Goal: Task Accomplishment & Management: Use online tool/utility

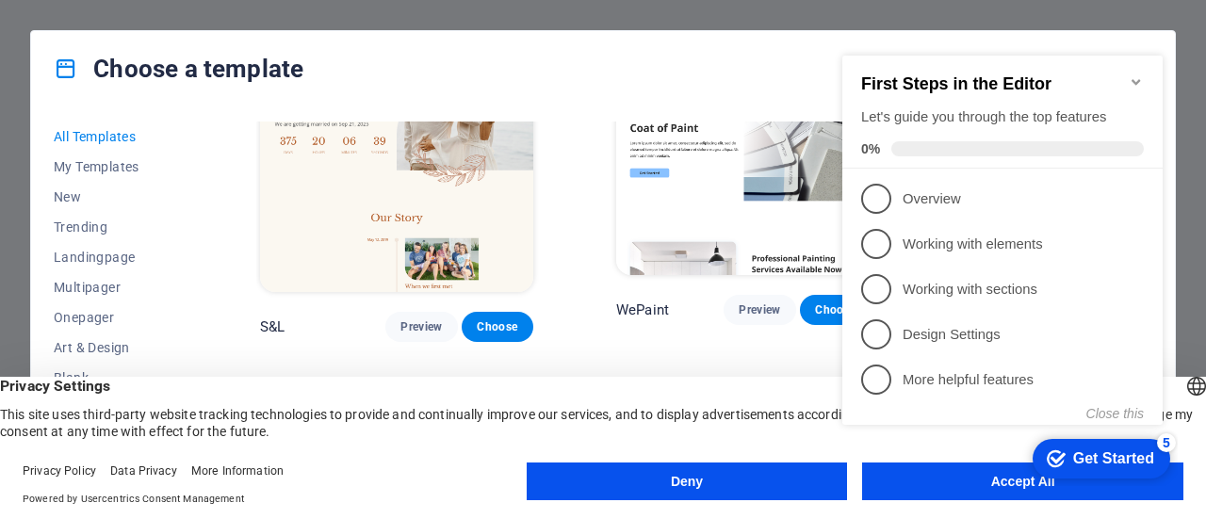
scroll to position [754, 0]
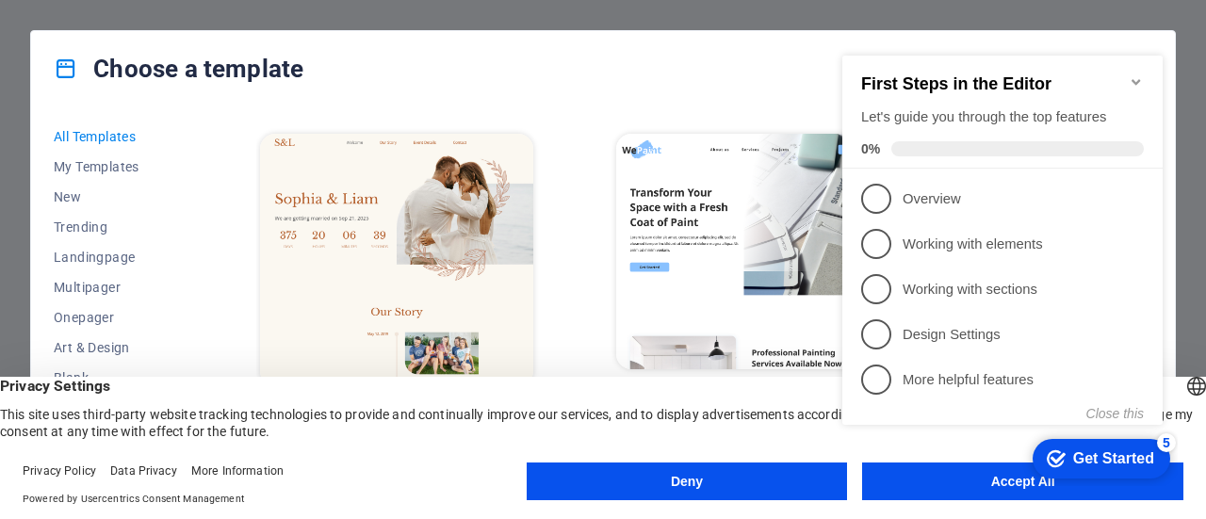
click at [997, 480] on div "checkmark Get Started 5 First Steps in the Editor Let's guide you through the t…" at bounding box center [1006, 257] width 343 height 457
click at [978, 479] on div "checkmark Get Started 5 First Steps in the Editor Let's guide you through the t…" at bounding box center [1006, 257] width 343 height 457
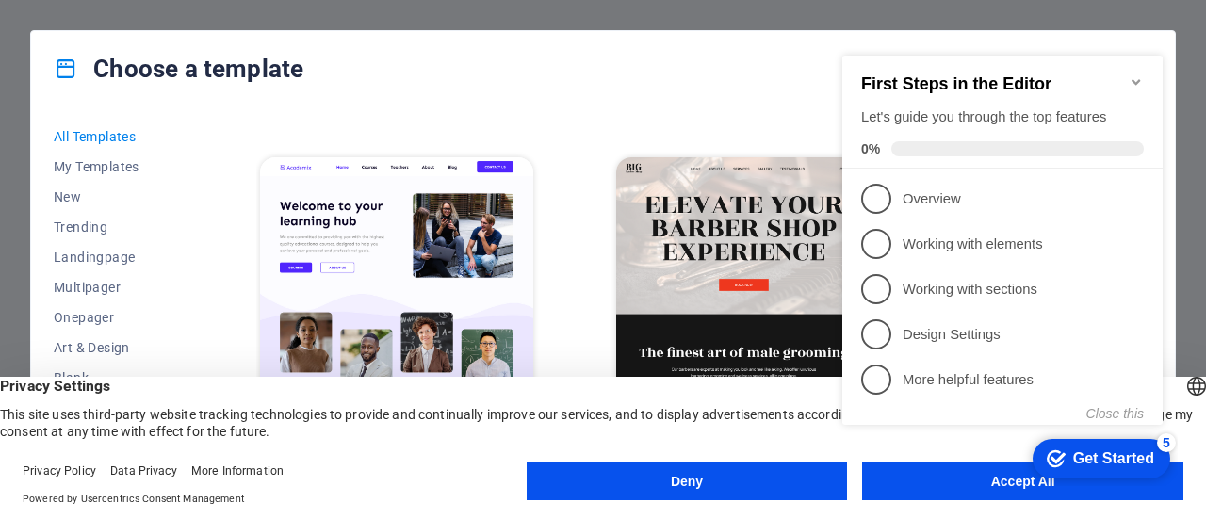
scroll to position [1508, 0]
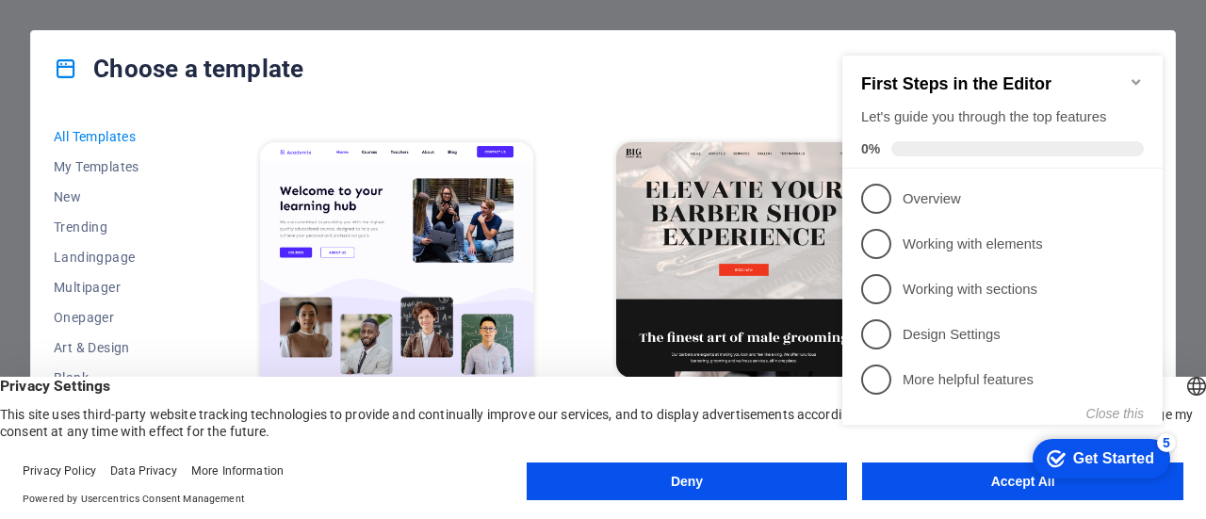
click at [1134, 74] on icon "Minimize checklist" at bounding box center [1136, 81] width 15 height 15
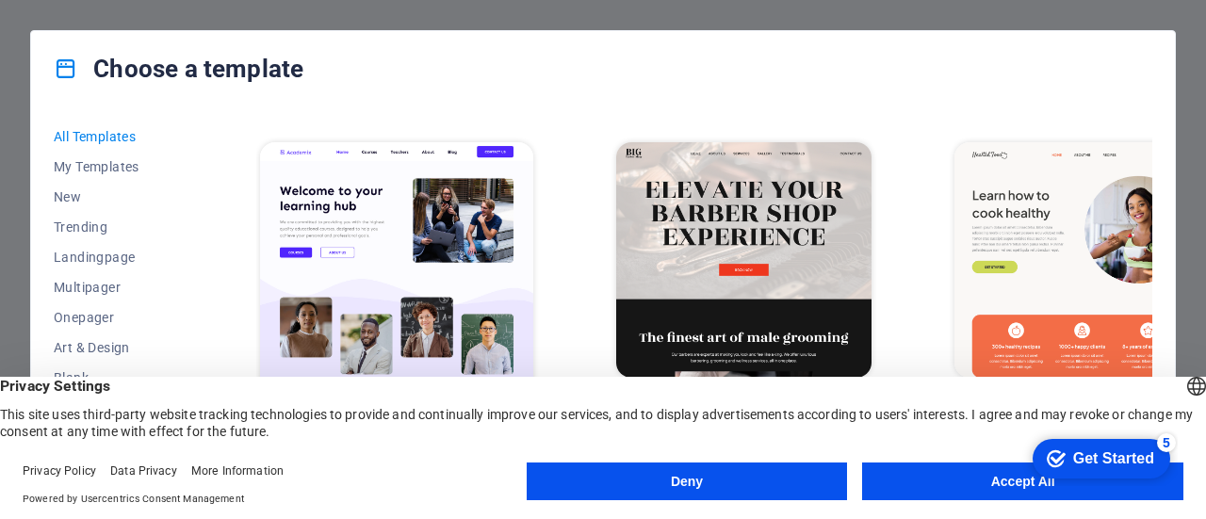
click at [1018, 479] on html "checkmark Get Started 5 First Steps in the Editor Let's guide you through the t…" at bounding box center [1098, 458] width 160 height 57
click at [918, 482] on button "Accept All" at bounding box center [1022, 482] width 321 height 38
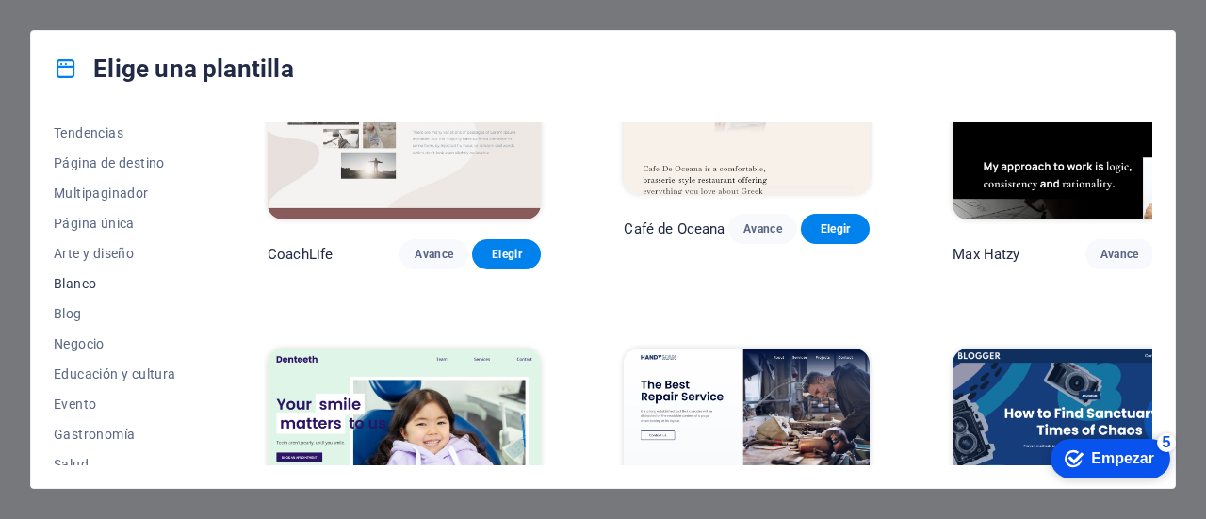
scroll to position [188, 0]
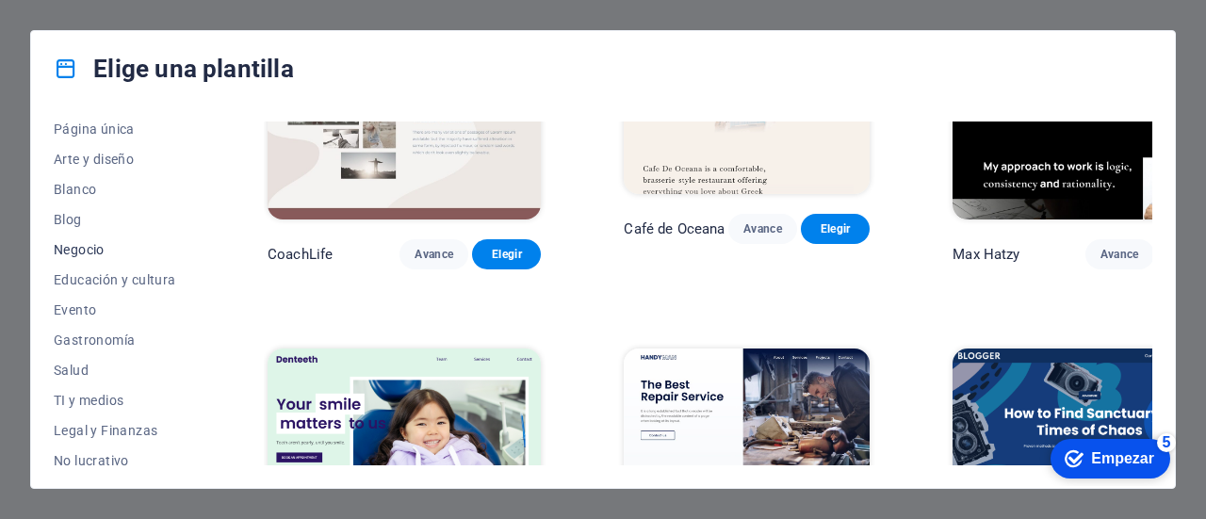
click at [82, 246] on font "Negocio" at bounding box center [79, 249] width 51 height 15
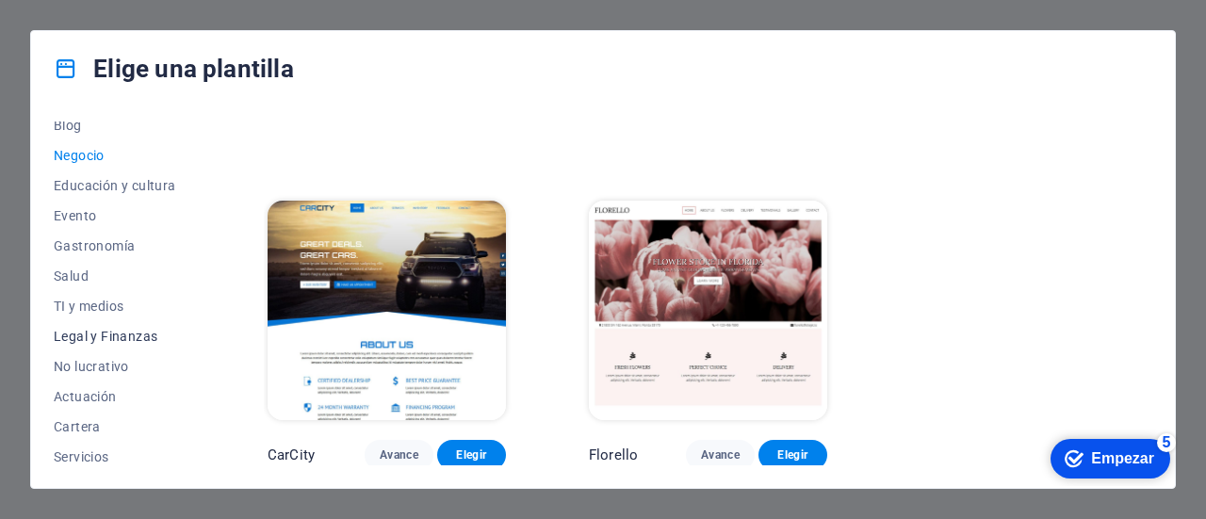
scroll to position [377, 0]
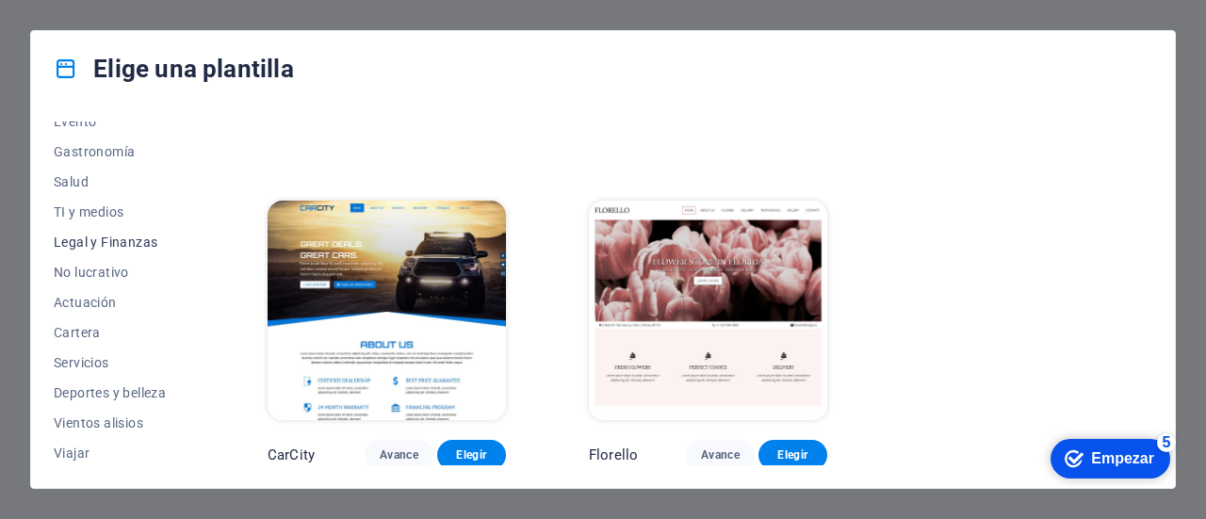
click at [130, 245] on font "Legal y Finanzas" at bounding box center [106, 242] width 104 height 15
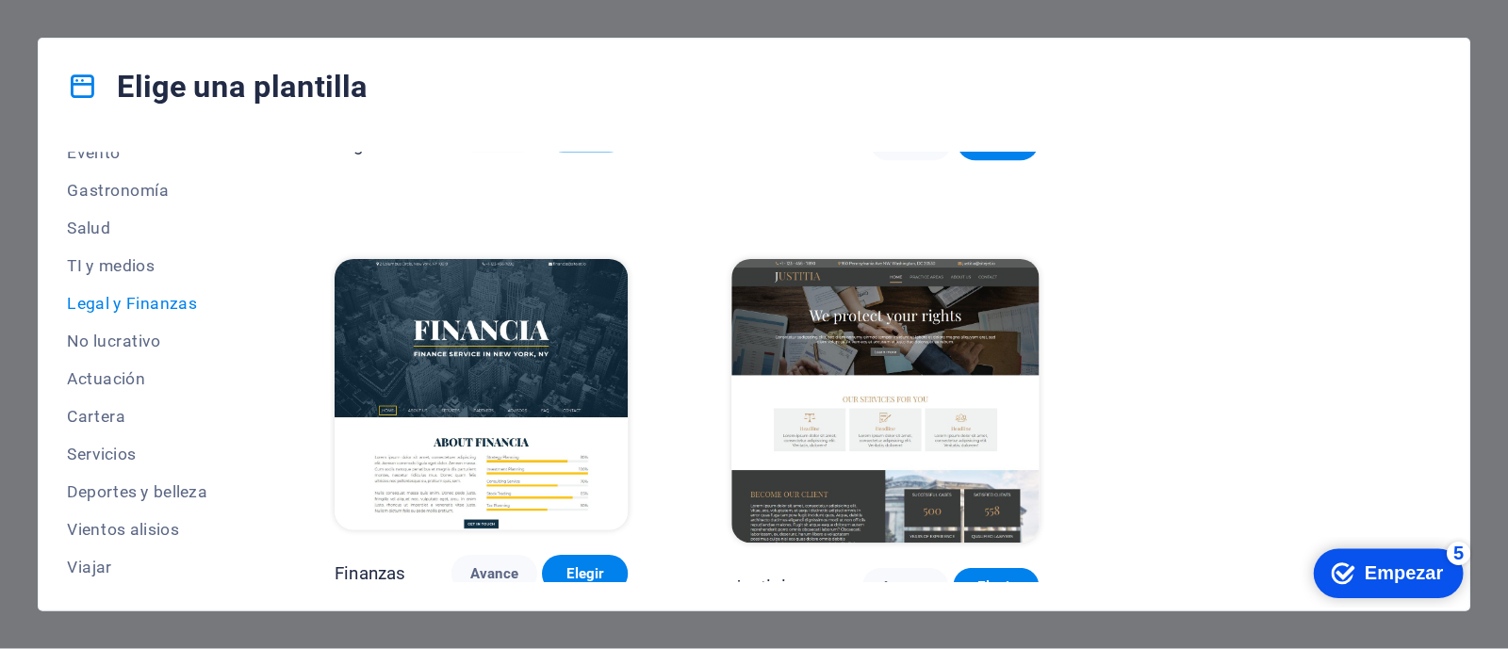
scroll to position [281, 0]
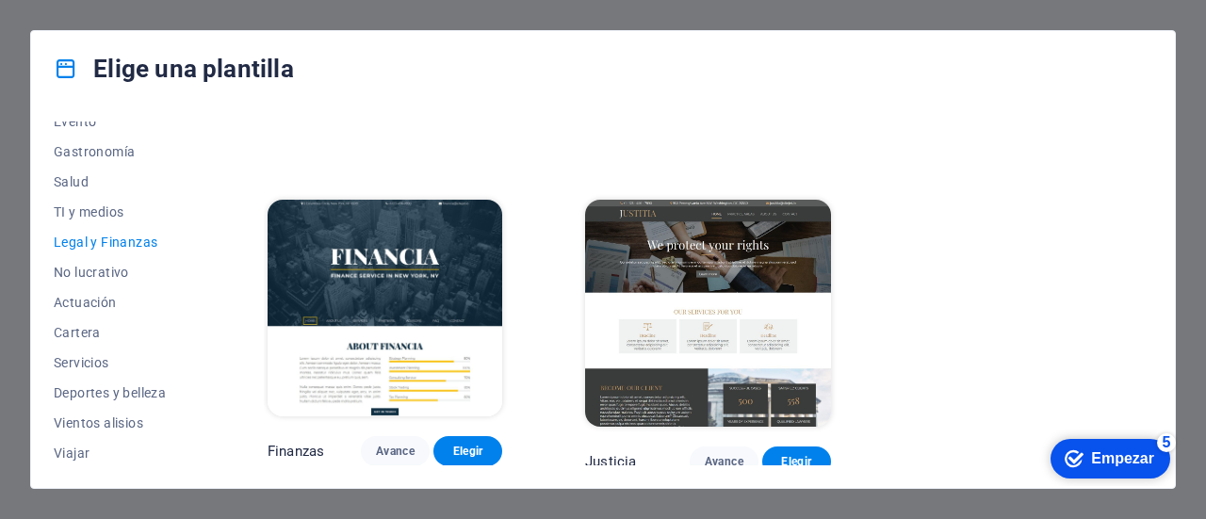
click at [758, 246] on img at bounding box center [708, 313] width 246 height 226
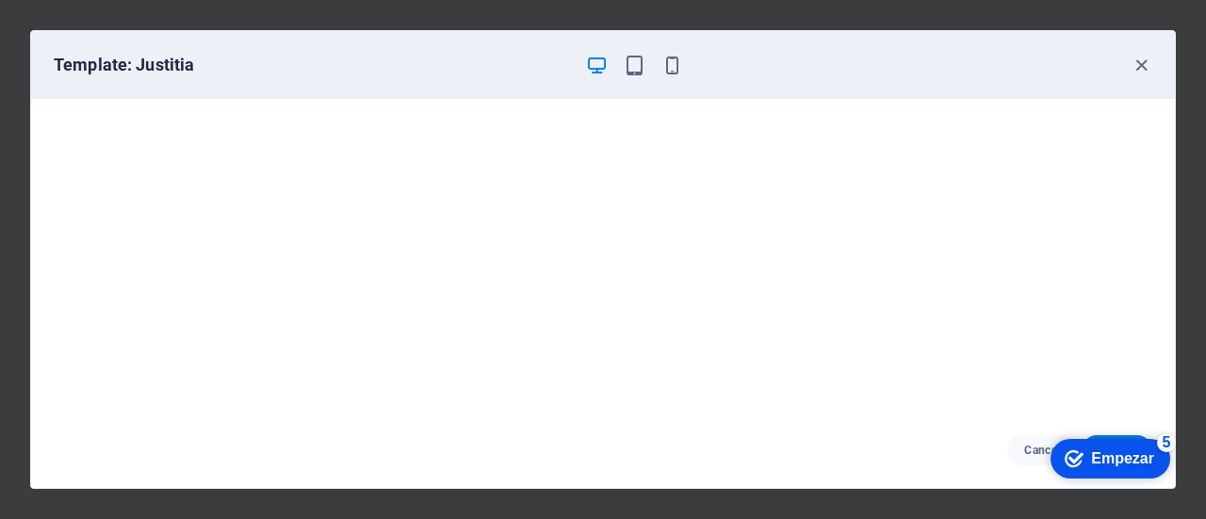
drag, startPoint x: 966, startPoint y: 447, endPoint x: 1008, endPoint y: 424, distance: 48.1
click at [958, 419] on div "Cancel Choose" at bounding box center [603, 450] width 1144 height 75
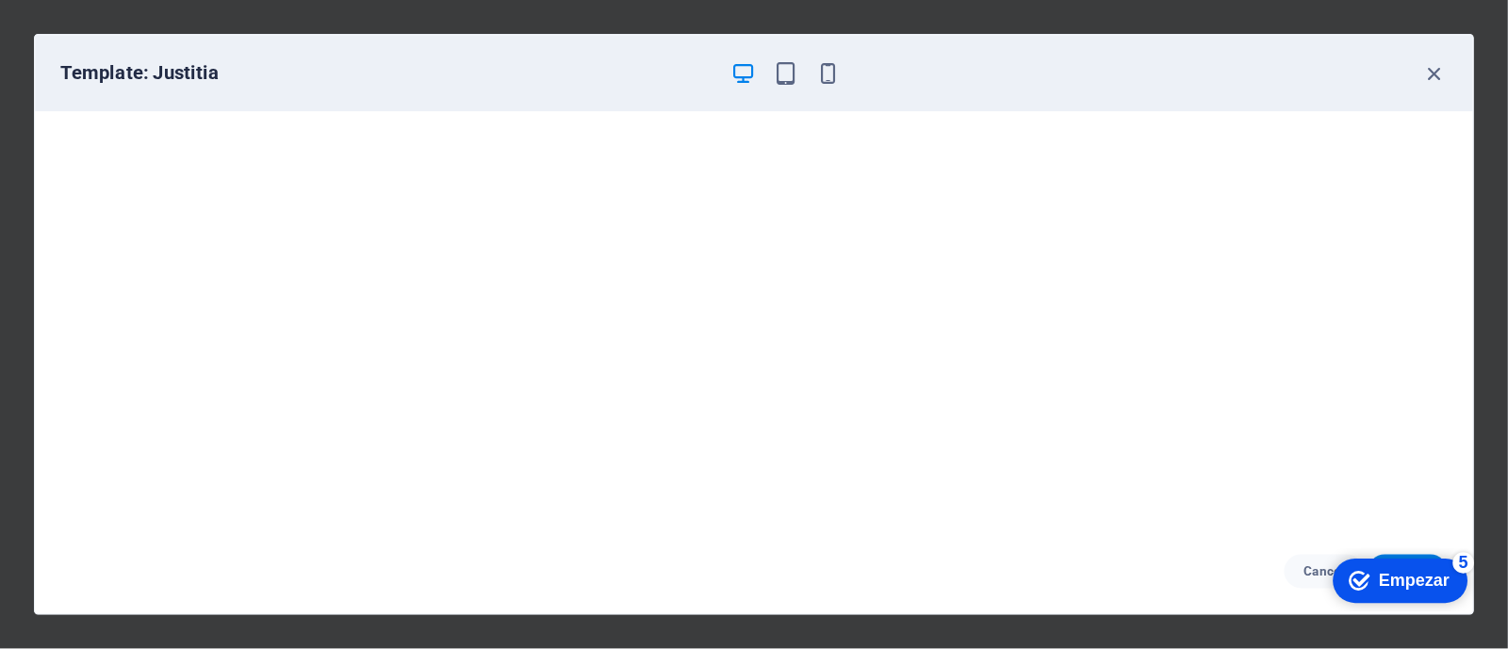
scroll to position [280, 0]
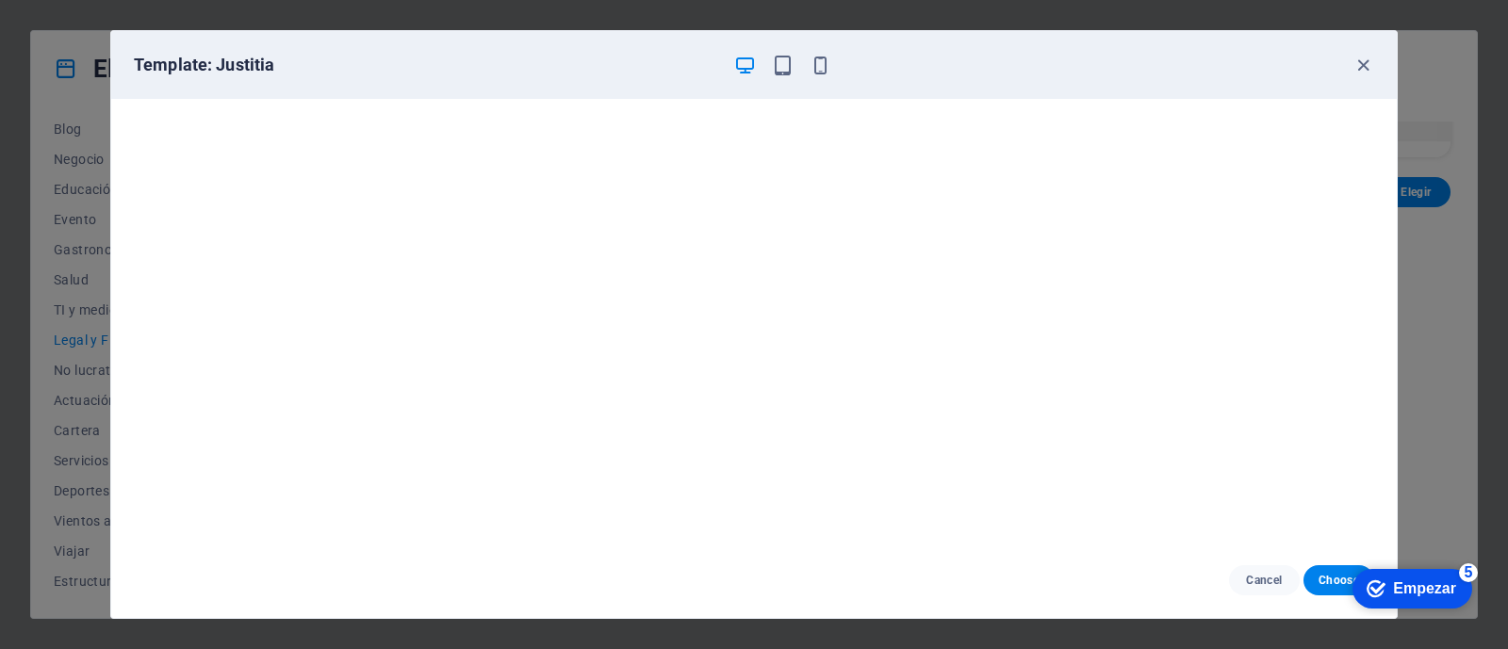
click at [1205, 518] on div "checkmark Empezar 5 Primeros pasos en el editor Permítanos guiarle a través de …" at bounding box center [1399, 588] width 160 height 57
click at [772, 64] on icon "button" at bounding box center [783, 66] width 22 height 22
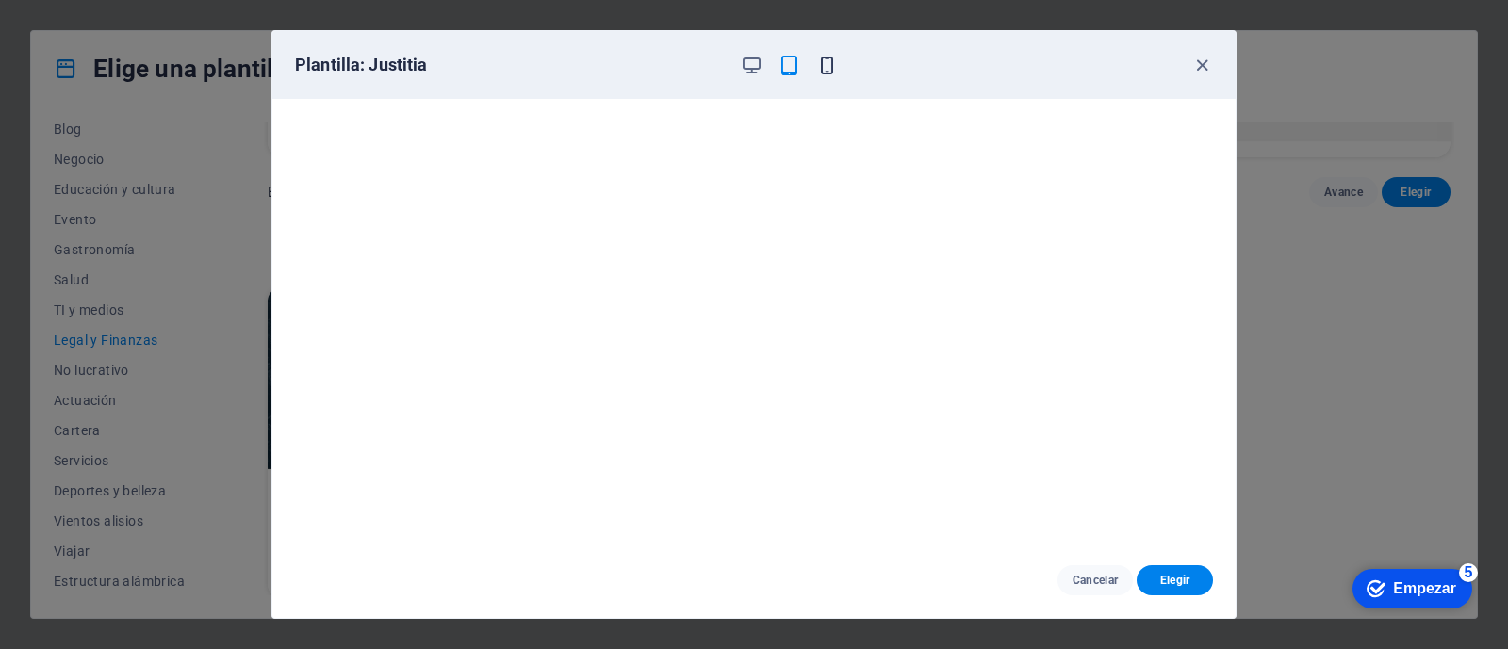
click at [823, 73] on icon "button" at bounding box center [827, 66] width 22 height 22
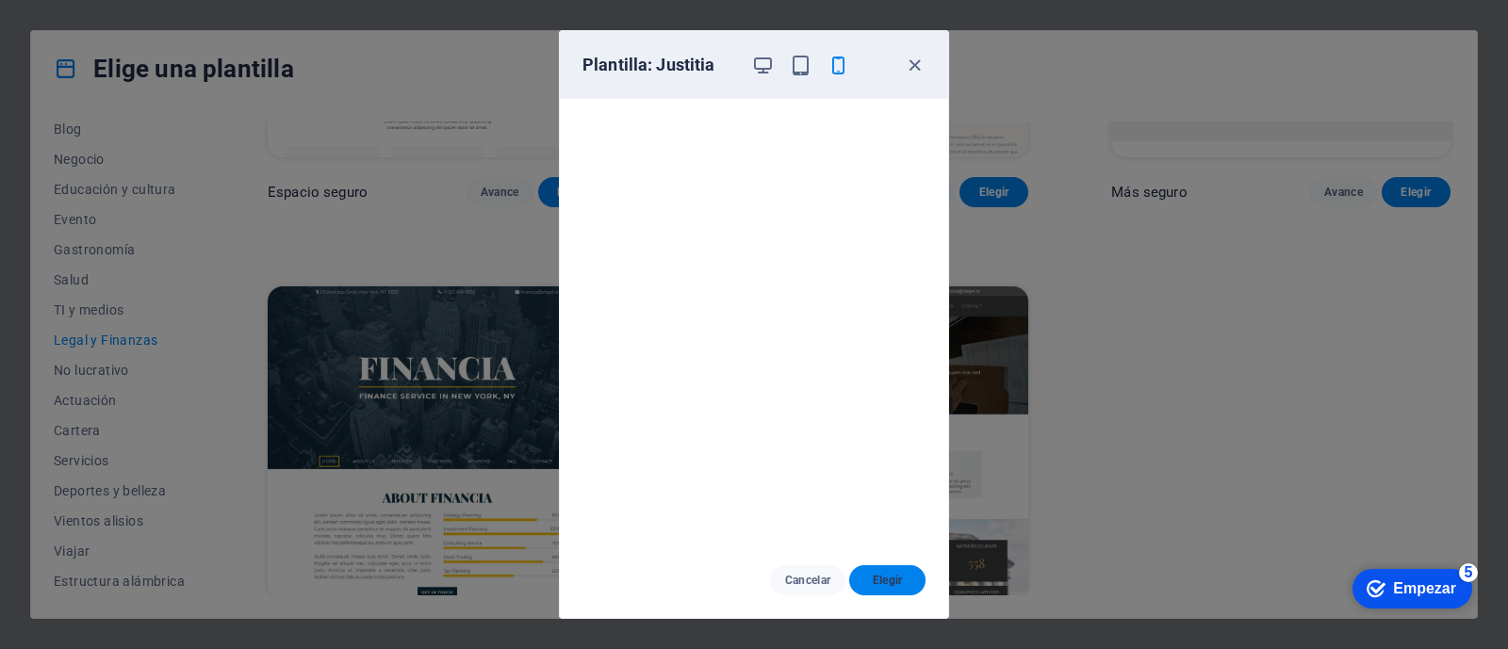
click at [905, 518] on span "Elegir" at bounding box center [887, 580] width 46 height 15
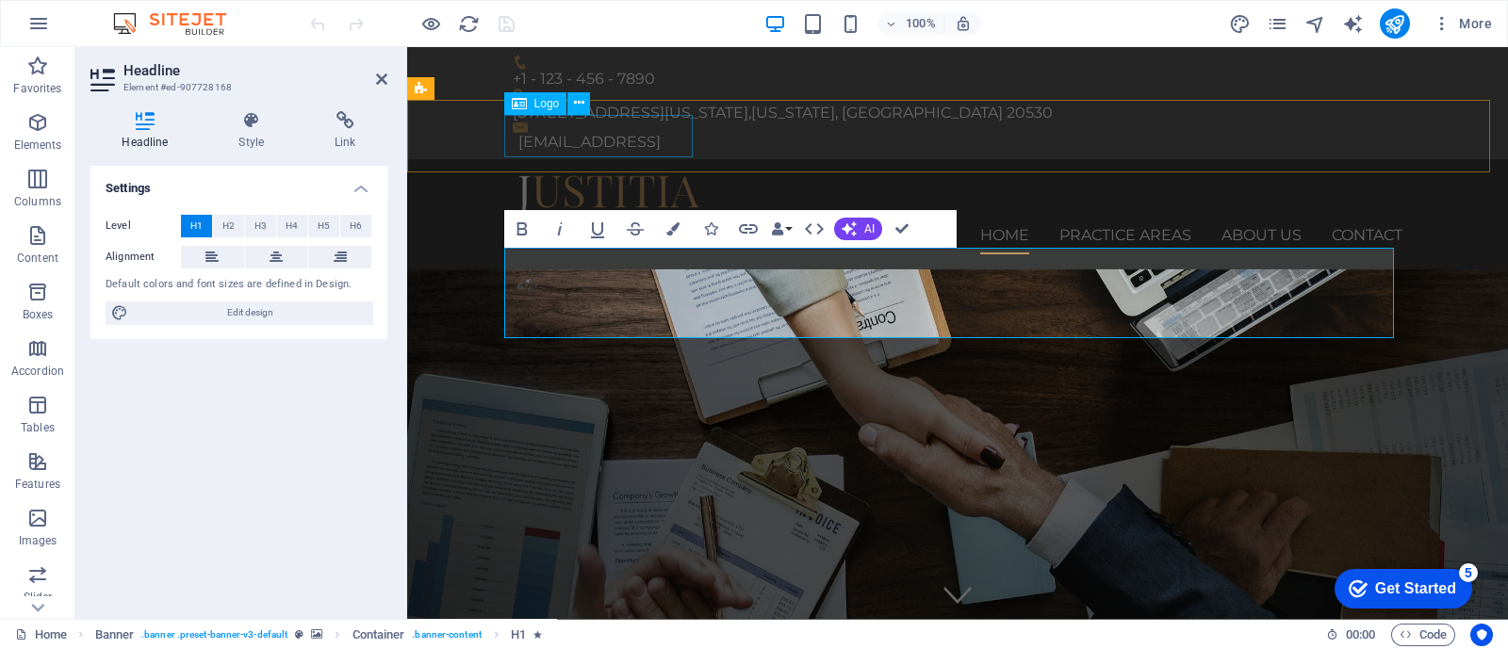
click at [616, 174] on div at bounding box center [957, 195] width 889 height 42
click at [950, 217] on nav "Home Practice Areas About us Contact" at bounding box center [957, 236] width 889 height 38
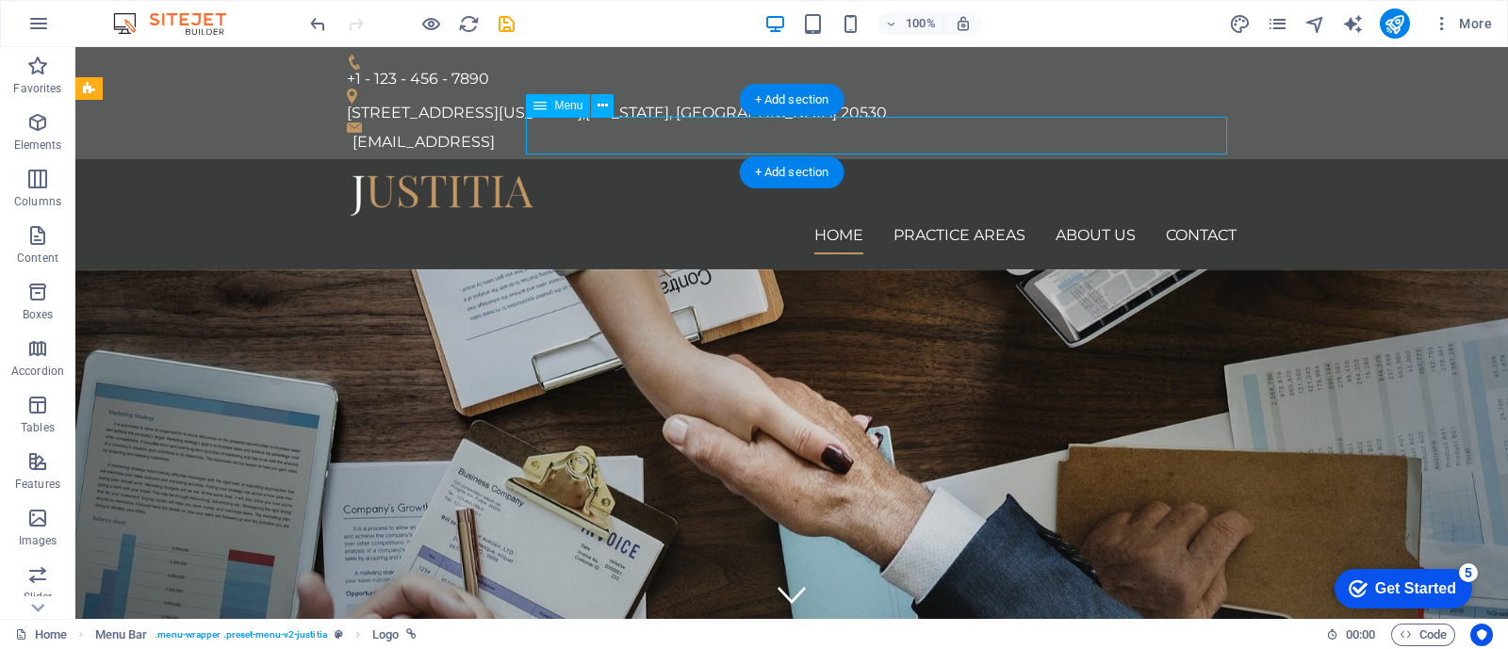
click at [618, 217] on nav "Home Practice Areas About us Contact" at bounding box center [791, 236] width 889 height 38
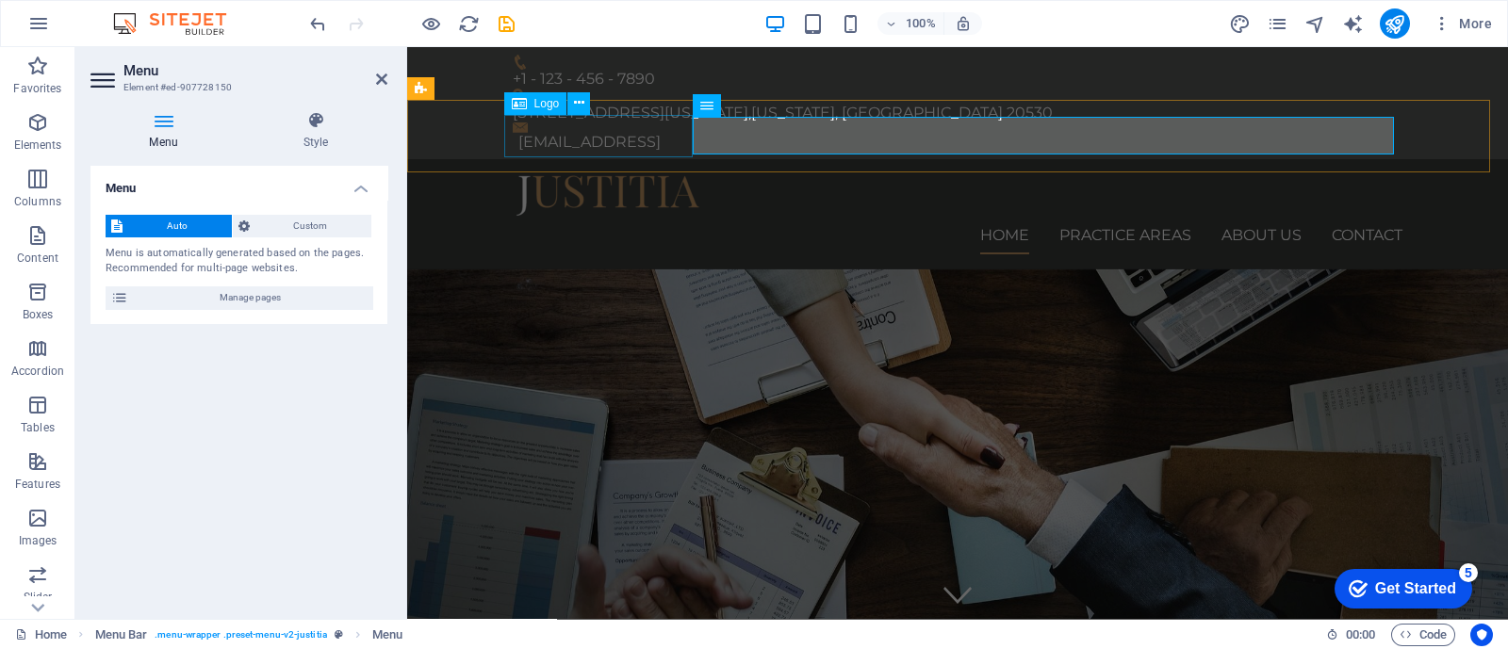
click at [556, 174] on div at bounding box center [957, 195] width 889 height 42
select select "px"
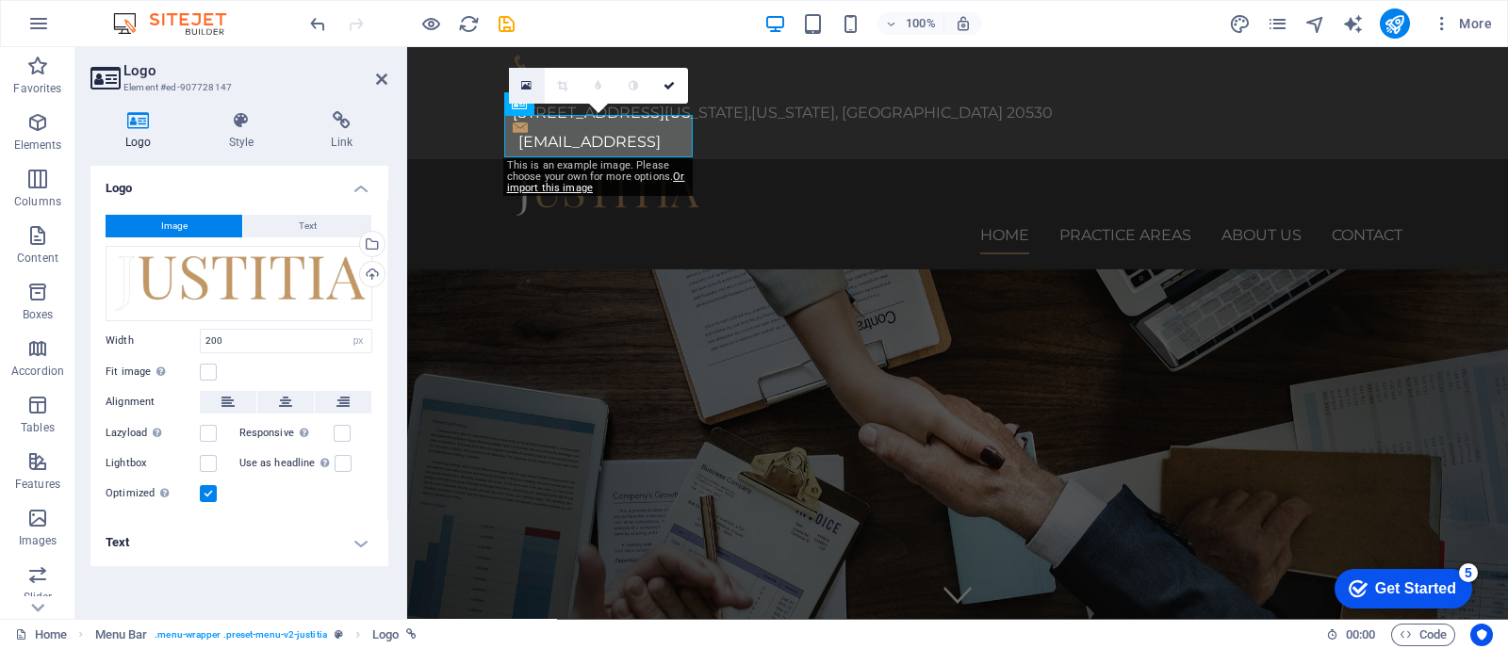
click at [528, 79] on icon at bounding box center [526, 85] width 10 height 13
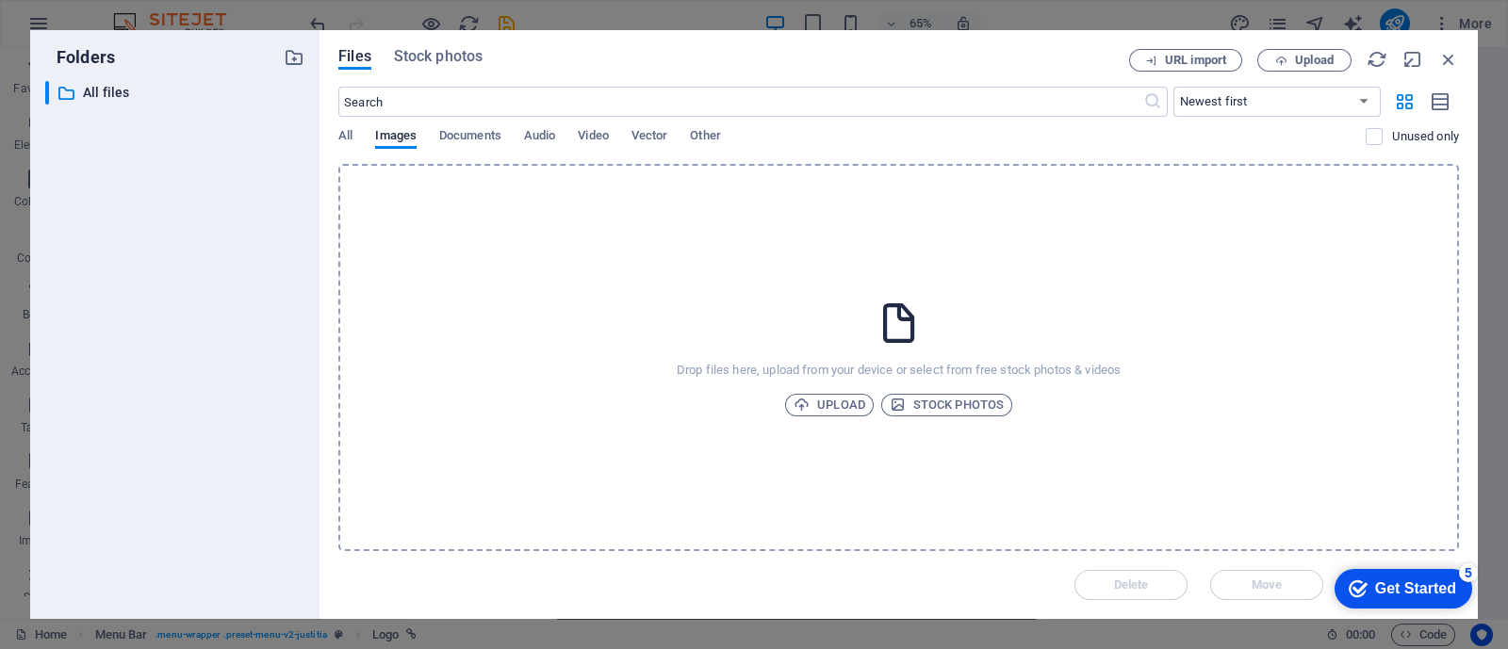
click at [888, 348] on div "Drop files here, upload from your device or select from free stock photos & vid…" at bounding box center [898, 357] width 1120 height 387
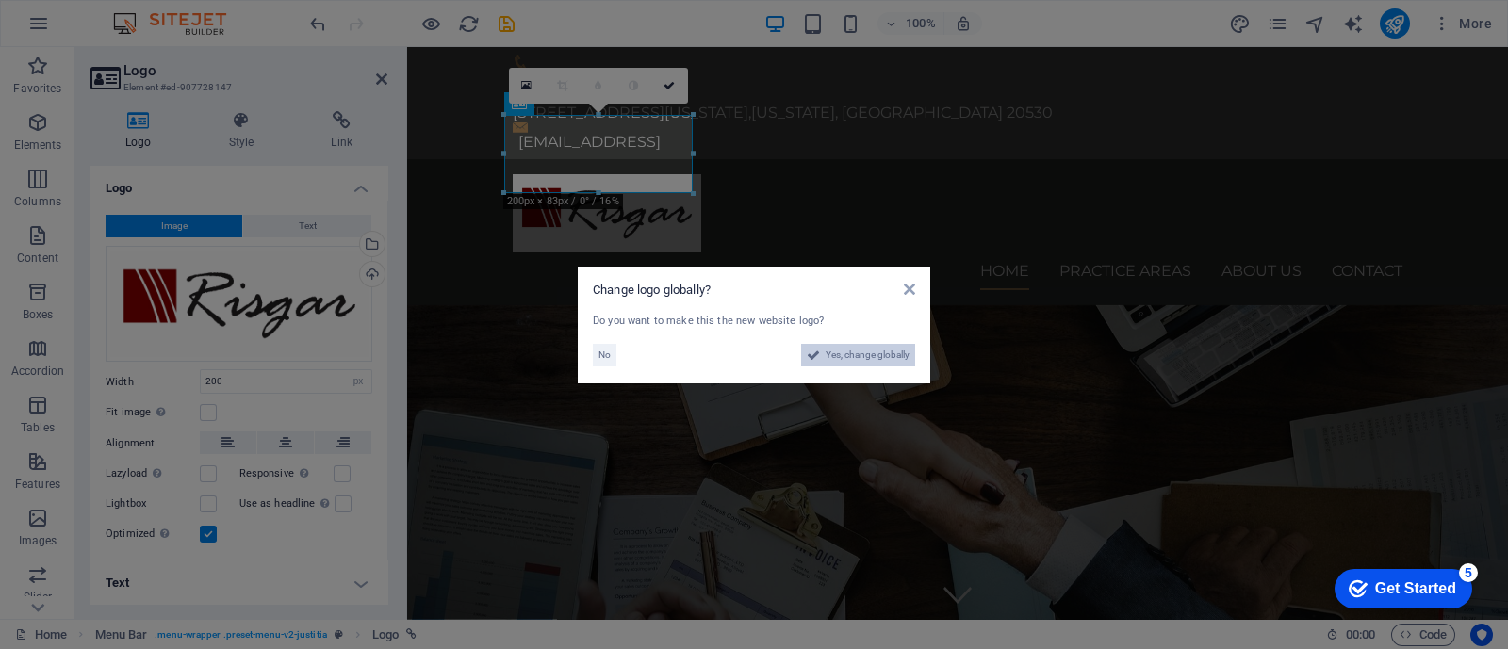
click at [854, 348] on span "Yes, change globally" at bounding box center [867, 355] width 84 height 23
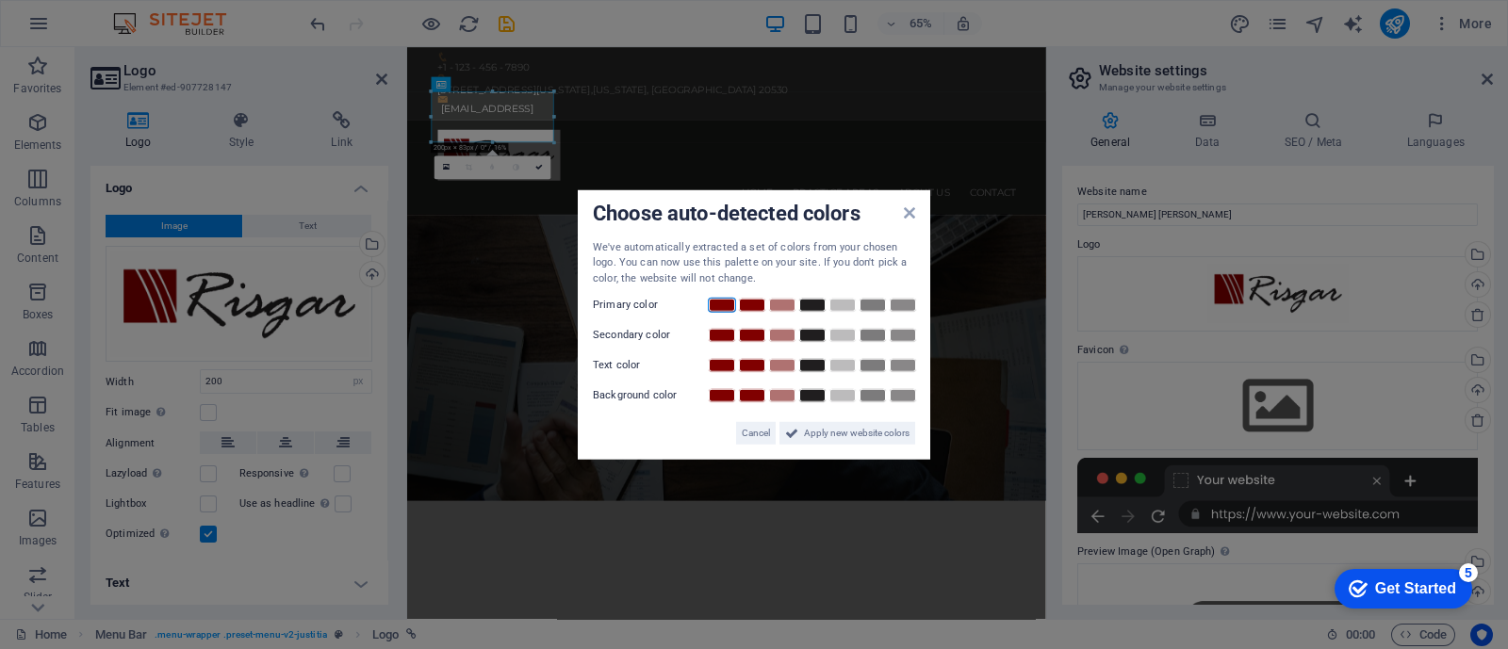
click at [721, 298] on link at bounding box center [722, 305] width 28 height 15
click at [755, 331] on link at bounding box center [752, 335] width 28 height 15
click at [788, 362] on link at bounding box center [782, 365] width 28 height 15
click at [801, 396] on link at bounding box center [812, 395] width 28 height 15
click at [856, 426] on span "Apply new website colors" at bounding box center [857, 433] width 106 height 23
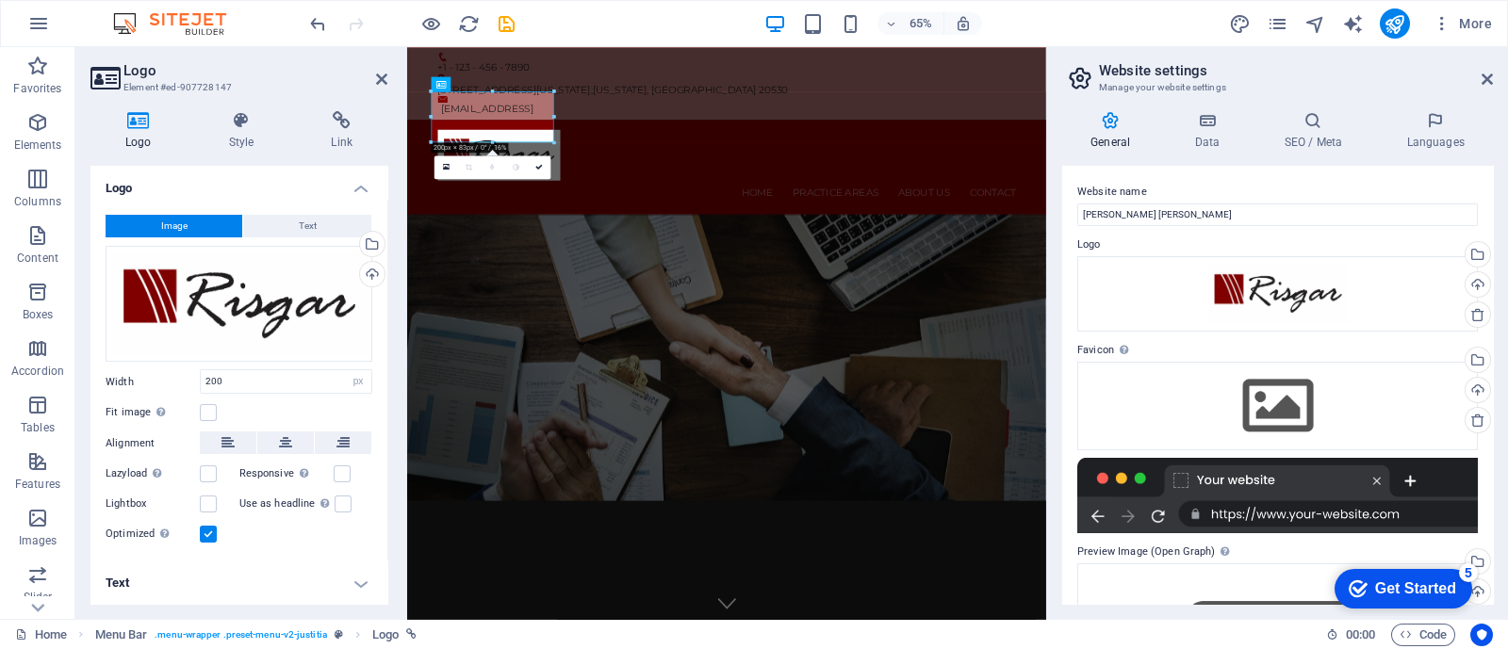
click at [274, 562] on h4 "Text" at bounding box center [238, 583] width 297 height 45
click at [807, 159] on div "Home Practice Areas About us Contact" at bounding box center [898, 232] width 983 height 146
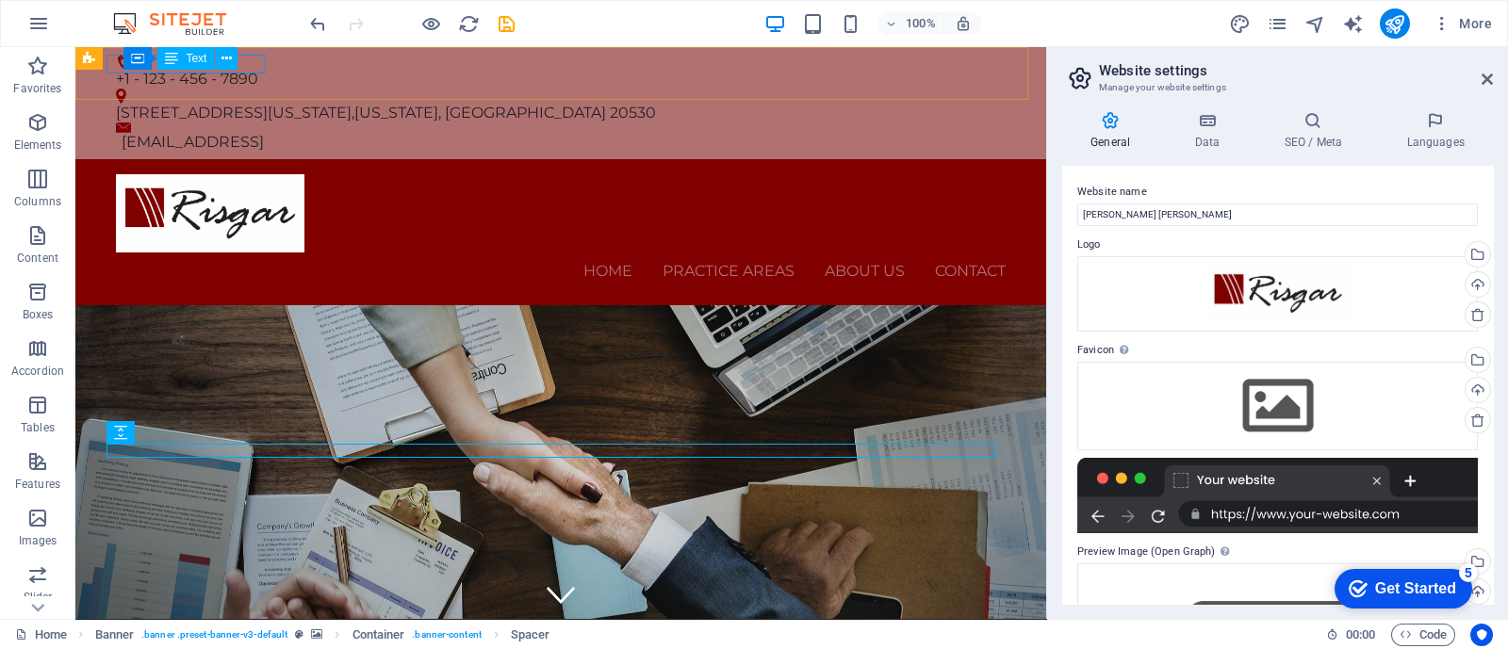
click at [247, 64] on div "Container Text" at bounding box center [186, 59] width 126 height 24
click at [202, 60] on span "Text" at bounding box center [196, 58] width 21 height 11
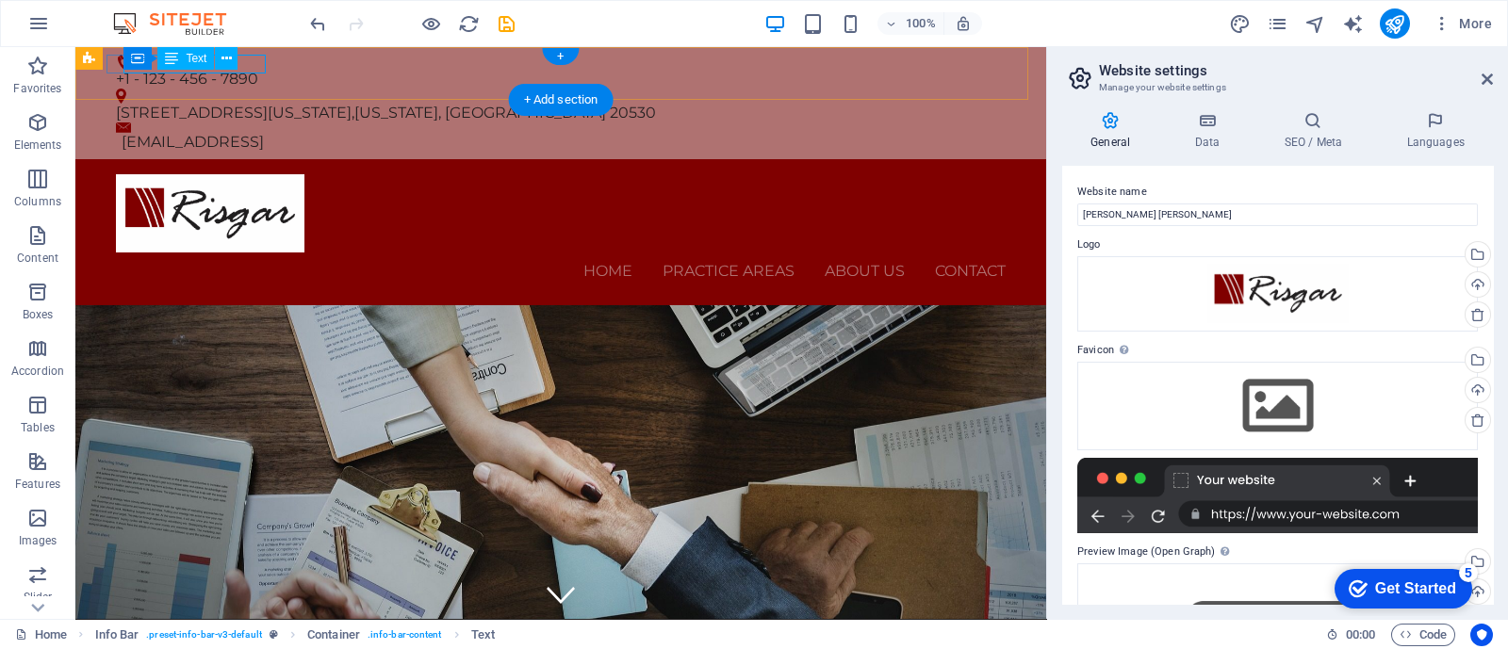
click at [258, 70] on div "+1 - 123 - 456 - 7890" at bounding box center [553, 79] width 874 height 19
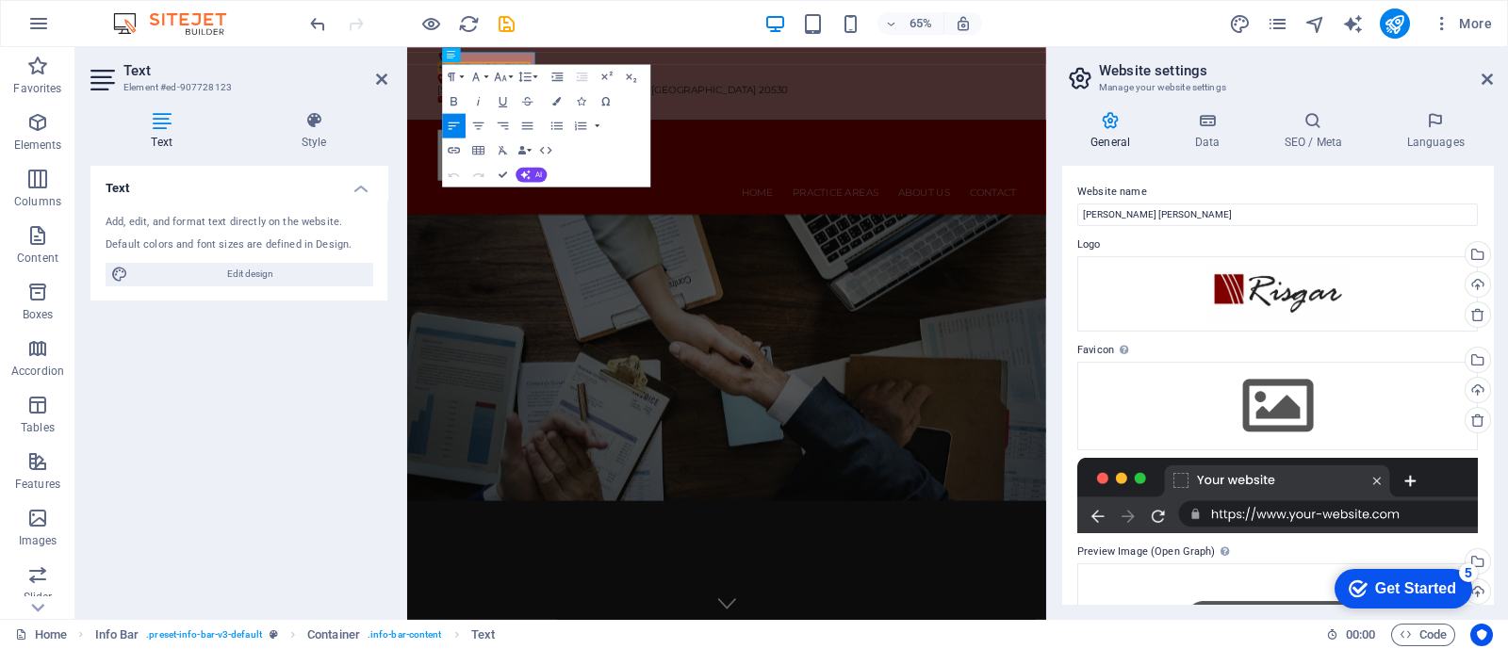
drag, startPoint x: 231, startPoint y: 486, endPoint x: 254, endPoint y: 412, distance: 78.1
click at [231, 482] on div "Text Add, edit, and format text directly on the website. Default colors and fon…" at bounding box center [238, 385] width 297 height 438
drag, startPoint x: 900, startPoint y: 94, endPoint x: 1060, endPoint y: 75, distance: 161.3
click at [1060, 77] on div "+1 - 123 - 456 - 7890 950 Pennsylvania Ave NW , Washington, DC 20530 b11c0648e7…" at bounding box center [898, 103] width 983 height 112
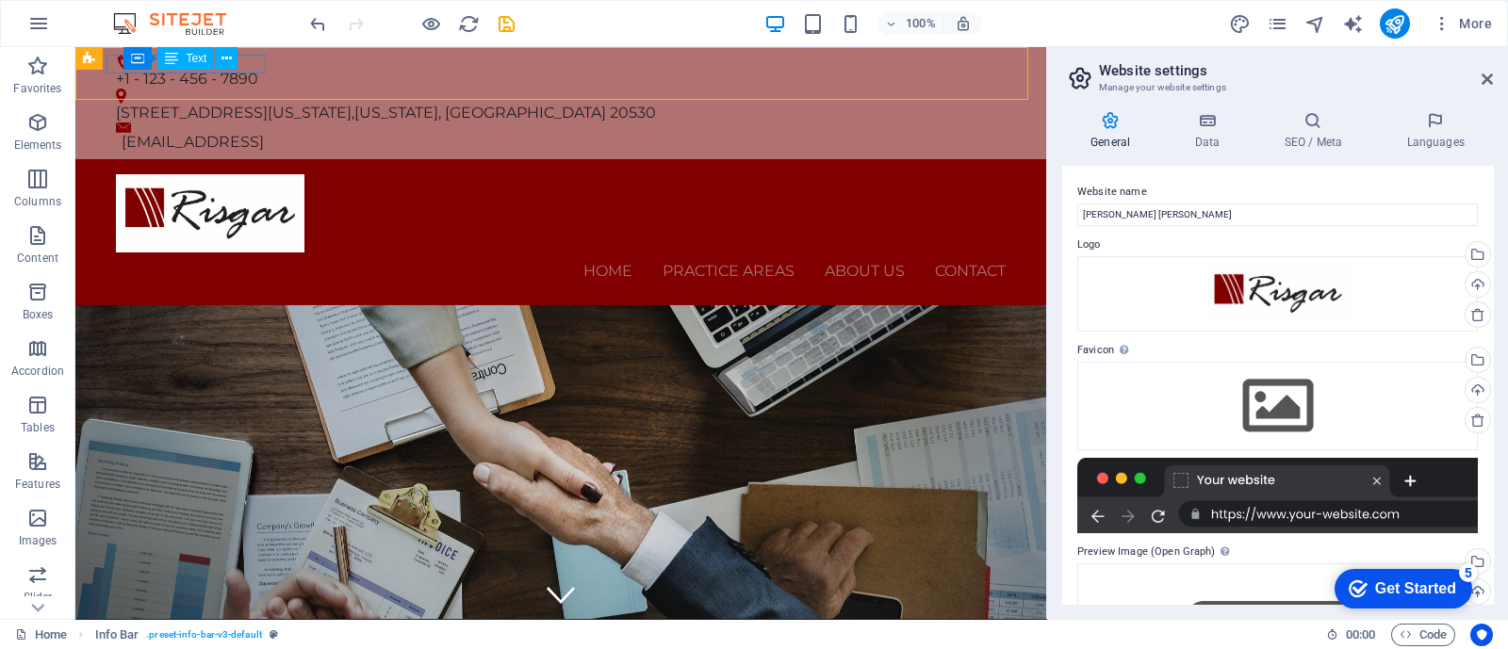
click at [189, 54] on span "Text" at bounding box center [196, 58] width 21 height 11
click at [246, 62] on div "Container Text" at bounding box center [186, 59] width 126 height 24
click at [236, 58] on button at bounding box center [226, 58] width 23 height 23
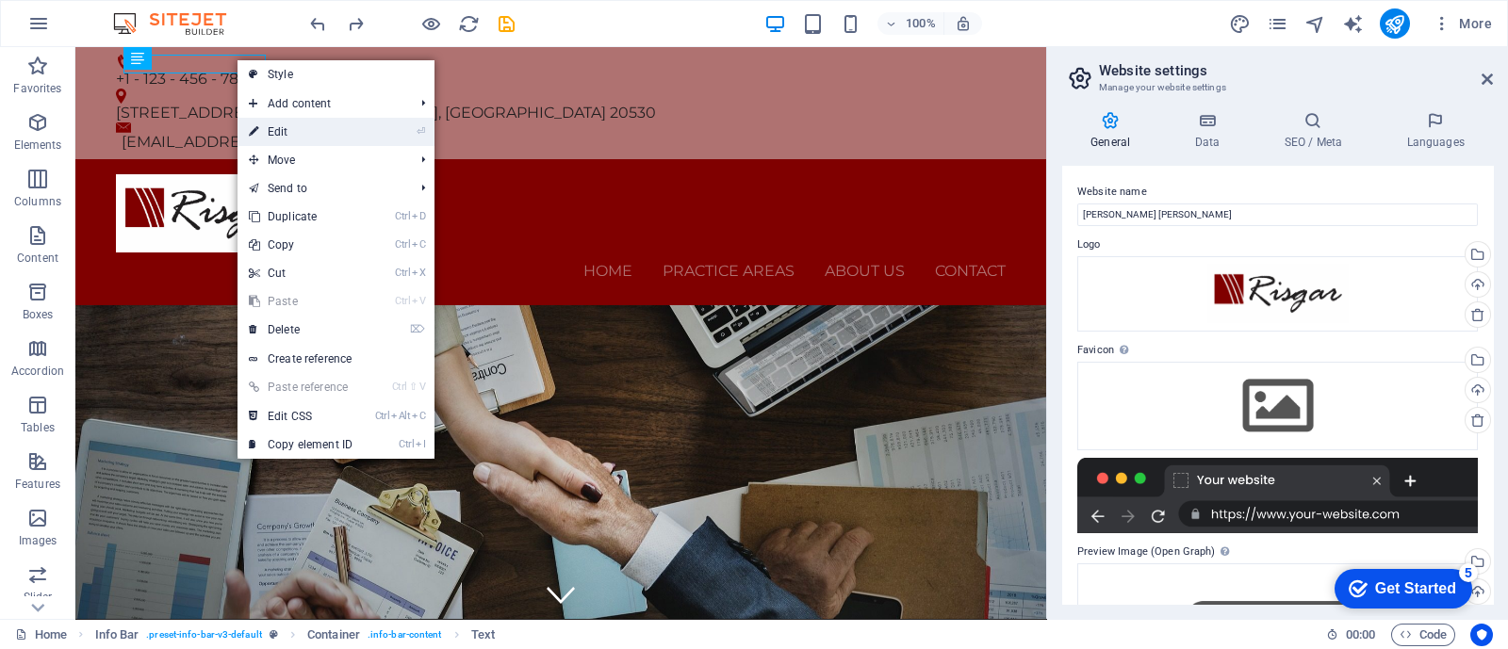
click at [334, 125] on link "⏎ Edit" at bounding box center [300, 132] width 126 height 28
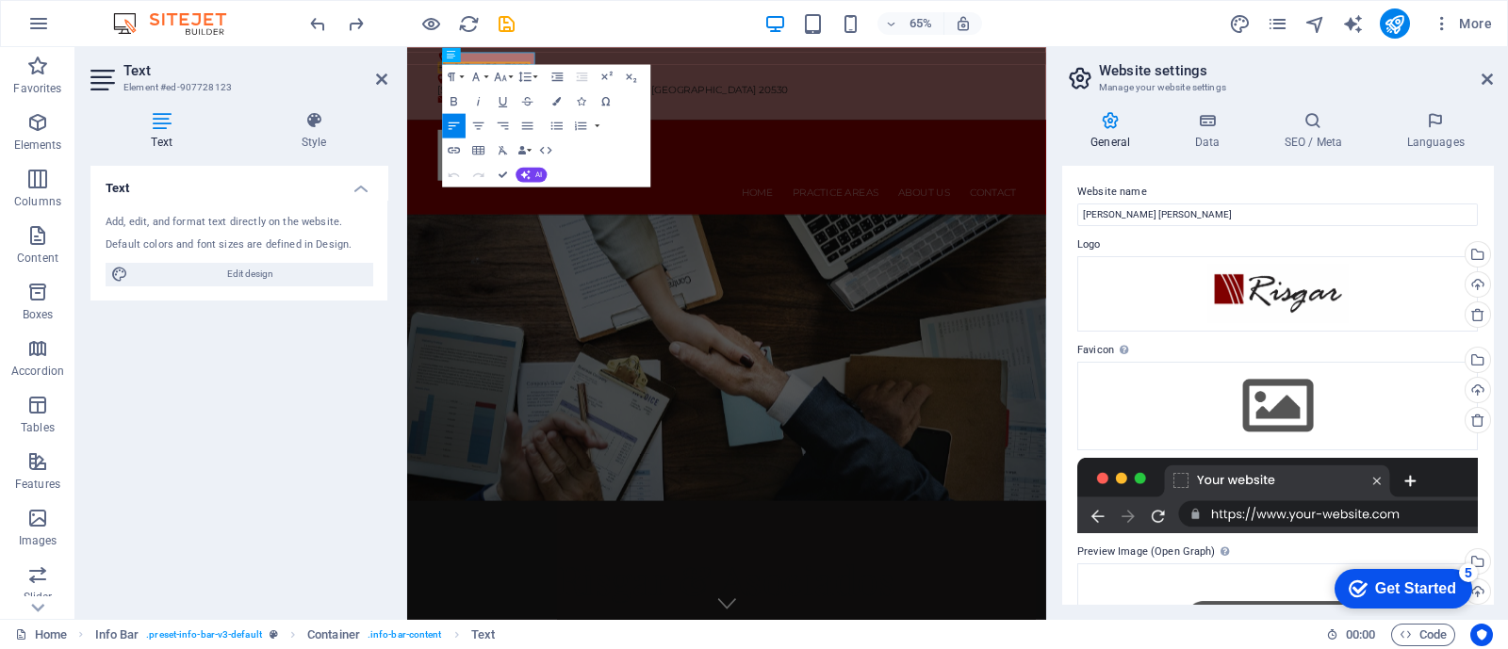
click at [240, 198] on h4 "Text" at bounding box center [238, 183] width 297 height 34
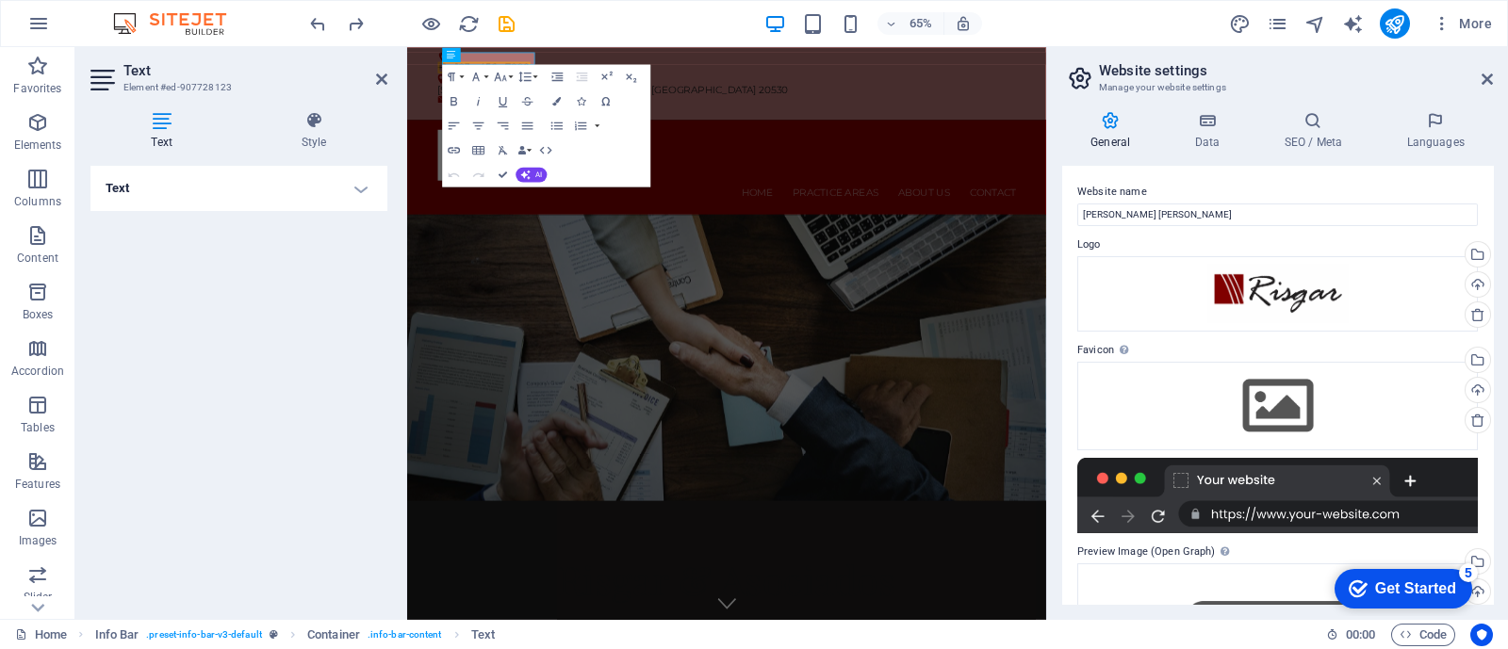
click at [261, 186] on h4 "Text" at bounding box center [238, 188] width 297 height 45
click at [314, 130] on h4 "Style" at bounding box center [313, 131] width 147 height 40
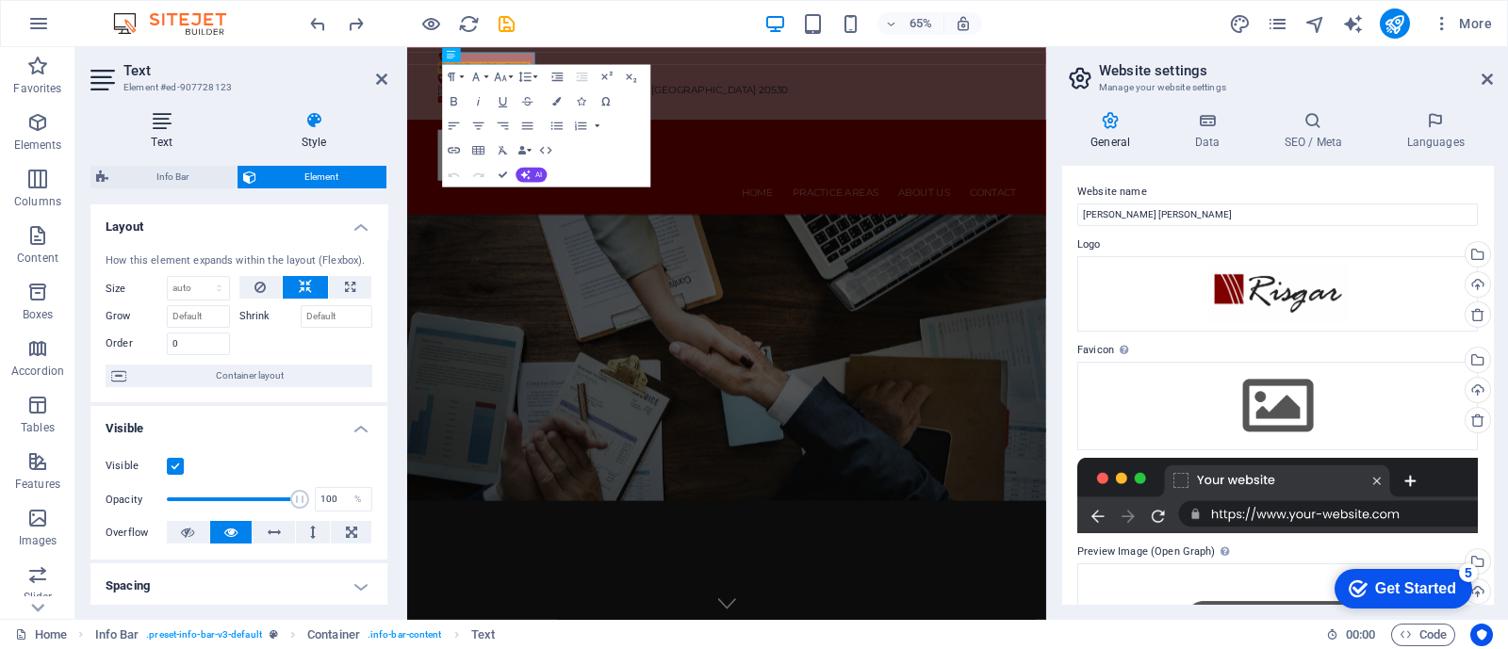
click at [166, 120] on icon at bounding box center [161, 120] width 142 height 19
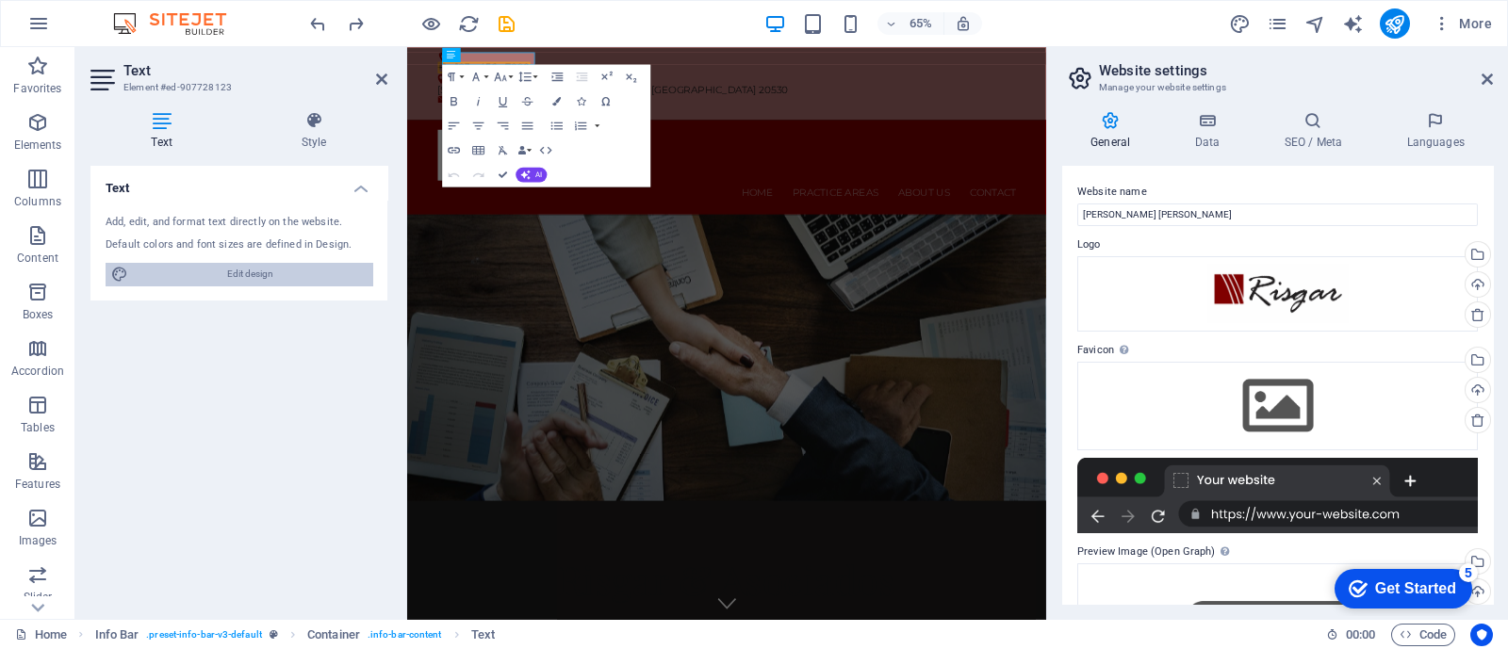
click at [244, 263] on span "Edit design" at bounding box center [250, 274] width 233 height 23
select select "px"
select select "400"
select select "px"
